Goal: Task Accomplishment & Management: Manage account settings

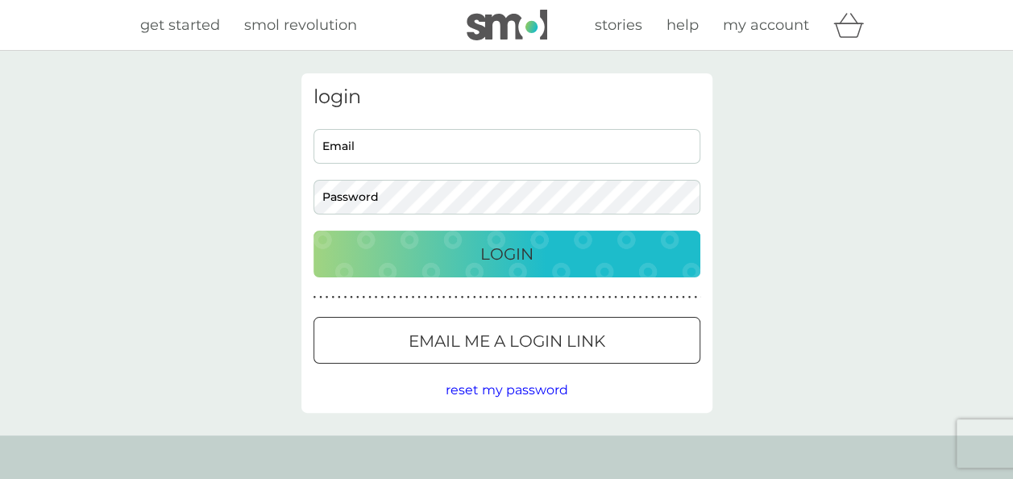
click at [335, 142] on input "Email" at bounding box center [507, 146] width 387 height 35
type input "royfhill@hotmail.co.uk"
click at [490, 256] on p "Login" at bounding box center [507, 254] width 53 height 26
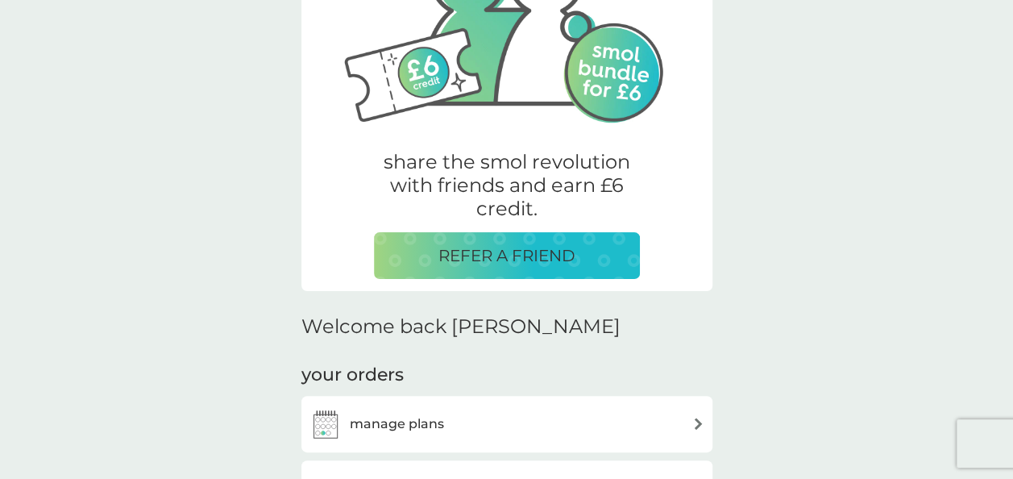
scroll to position [258, 0]
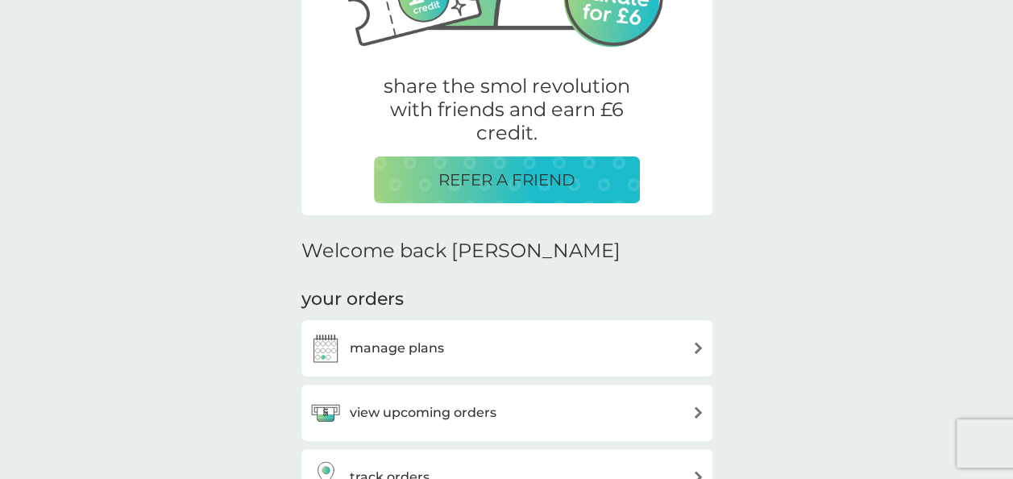
click at [702, 405] on div "view upcoming orders" at bounding box center [507, 413] width 395 height 32
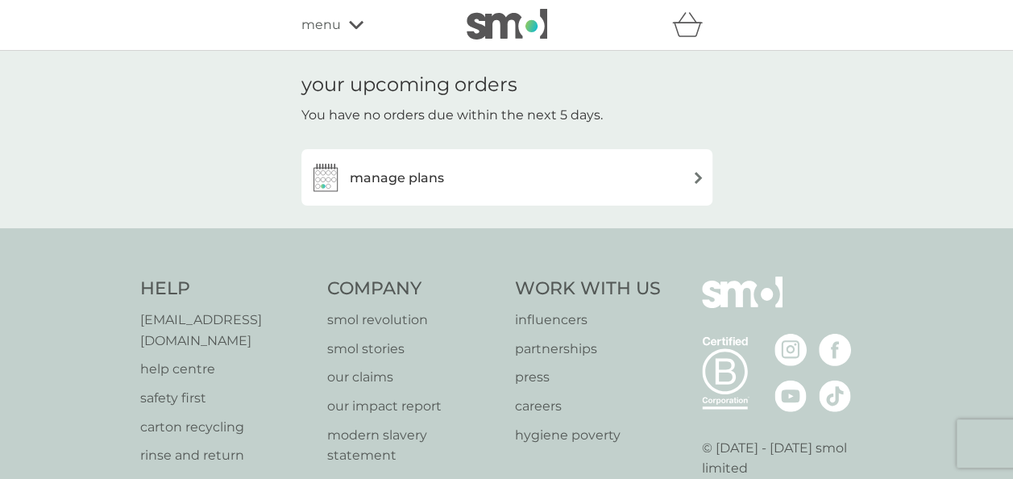
click at [689, 171] on div "manage plans" at bounding box center [507, 177] width 395 height 32
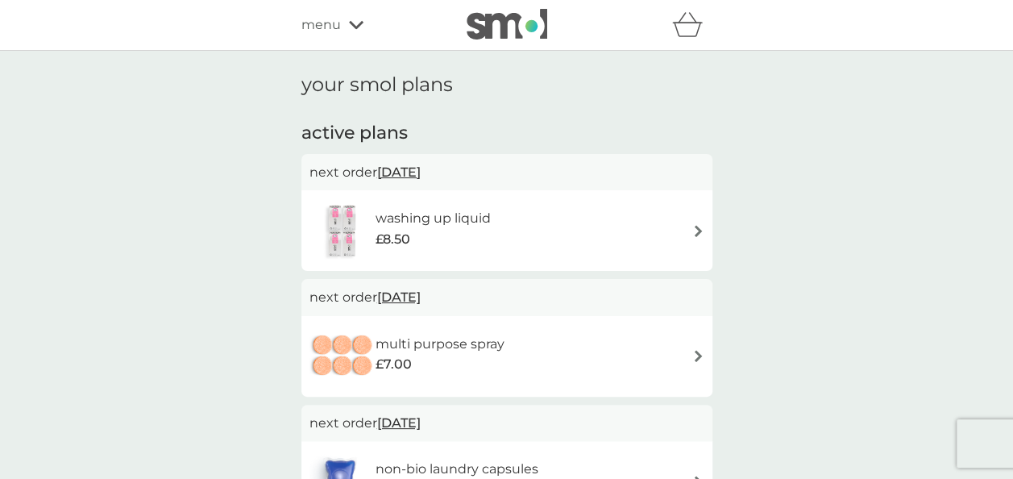
click at [697, 232] on img at bounding box center [699, 231] width 12 height 12
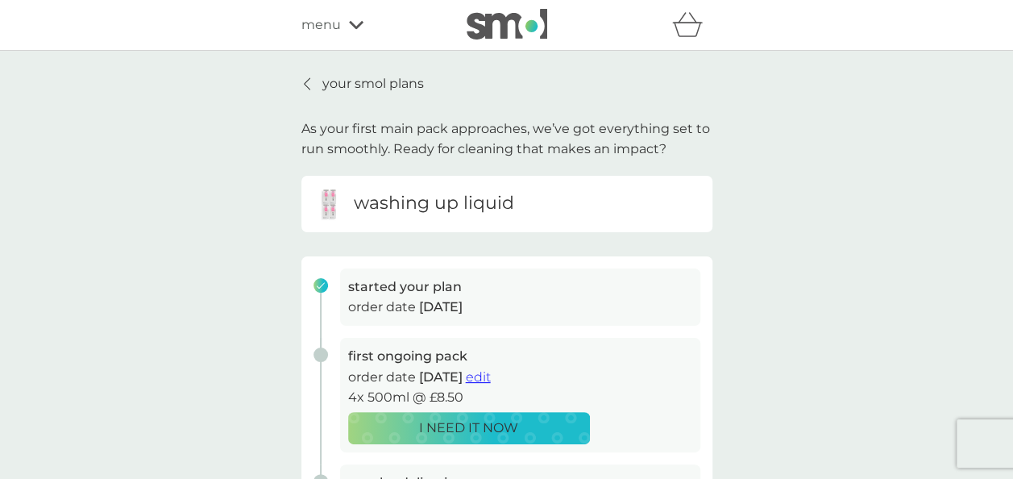
click at [491, 377] on span "edit" at bounding box center [478, 376] width 25 height 15
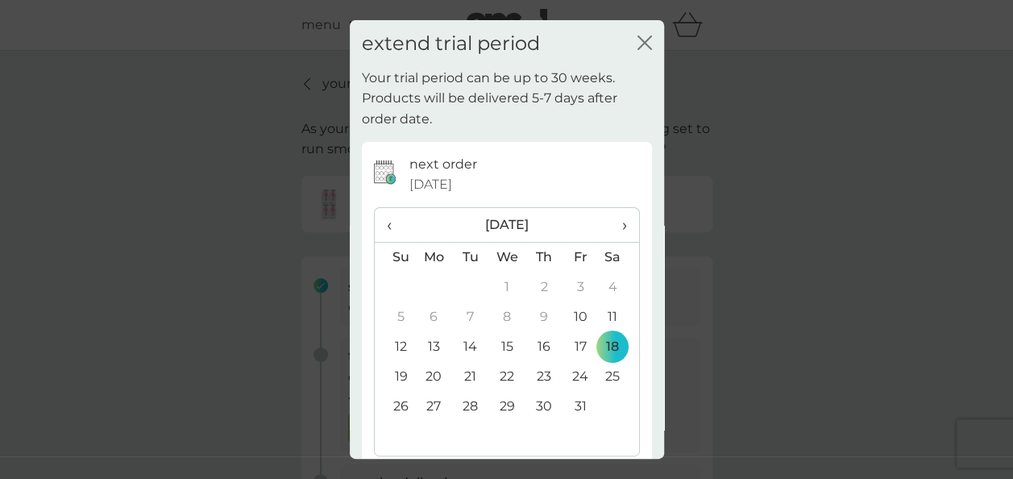
click at [638, 44] on icon "close" at bounding box center [645, 42] width 15 height 15
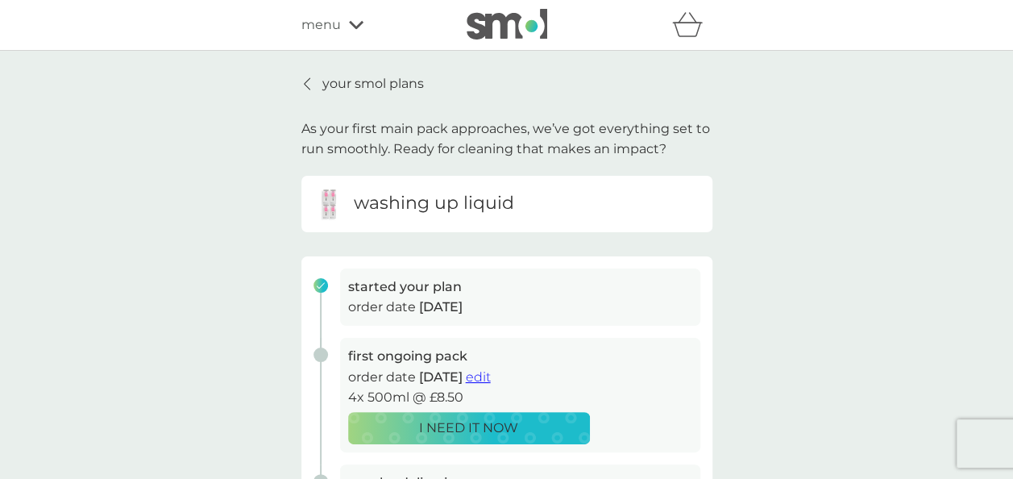
click at [302, 85] on div at bounding box center [307, 83] width 11 height 13
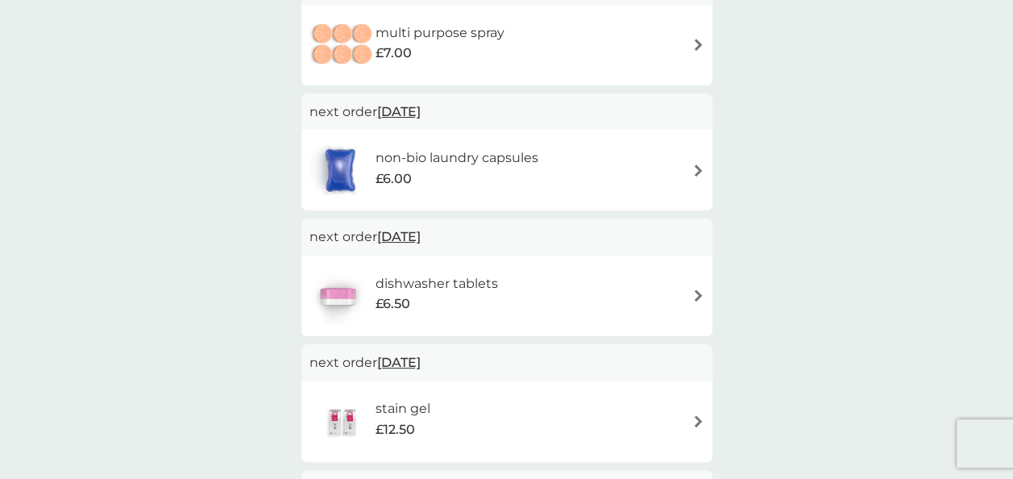
scroll to position [279, 0]
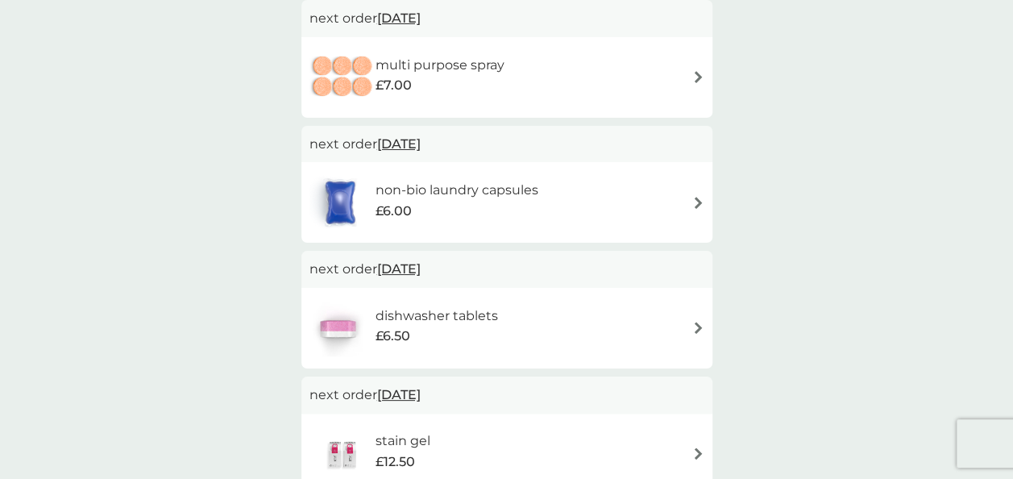
click at [440, 190] on h6 "non-bio laundry capsules" at bounding box center [456, 190] width 163 height 21
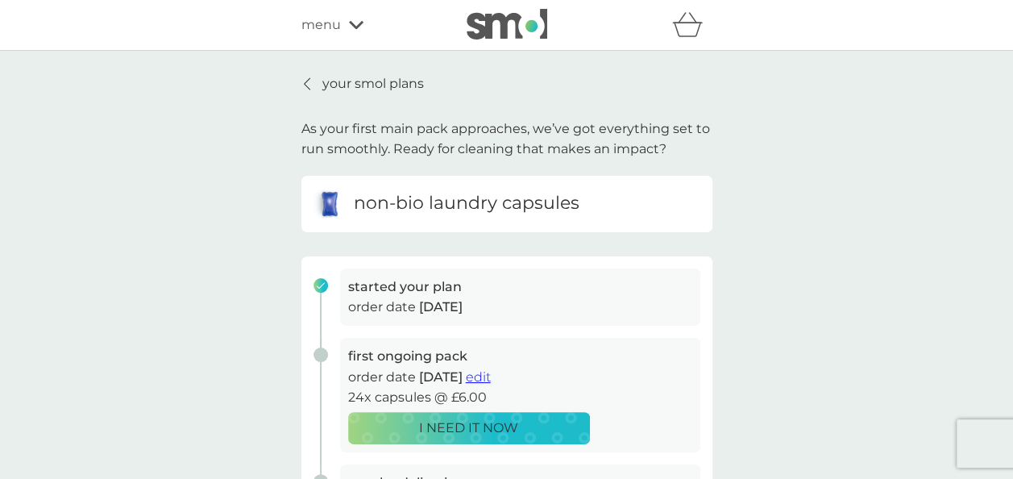
click at [848, 179] on div "your smol plans As your first main pack approaches, we’ve got everything set to…" at bounding box center [506, 397] width 1013 height 693
click at [356, 26] on icon at bounding box center [356, 25] width 15 height 8
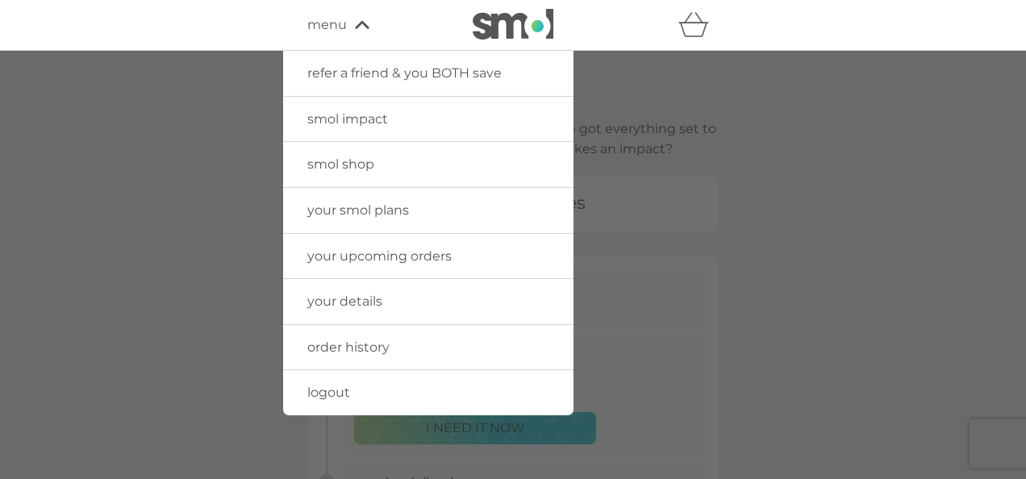
click at [325, 159] on span "smol shop" at bounding box center [340, 163] width 67 height 15
